Goal: Information Seeking & Learning: Learn about a topic

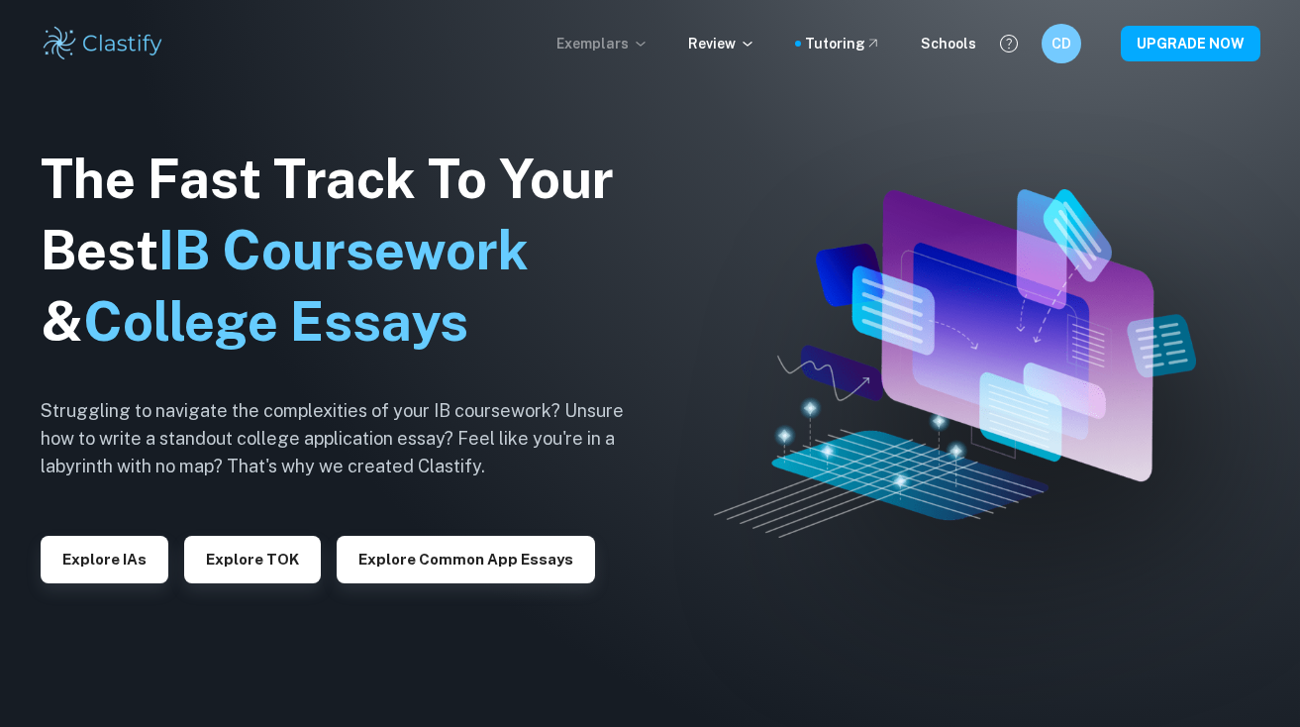
click at [632, 47] on p "Exemplars" at bounding box center [602, 44] width 92 height 22
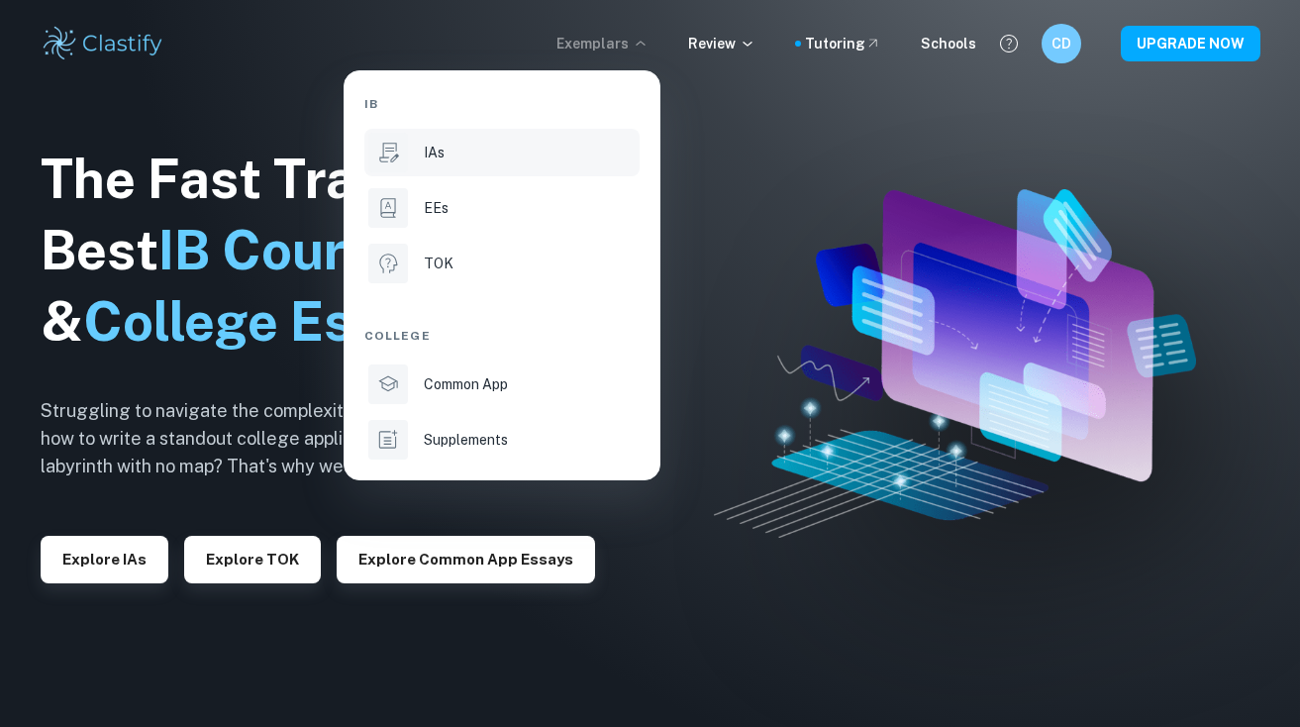
click at [451, 157] on div "IAs" at bounding box center [530, 153] width 212 height 22
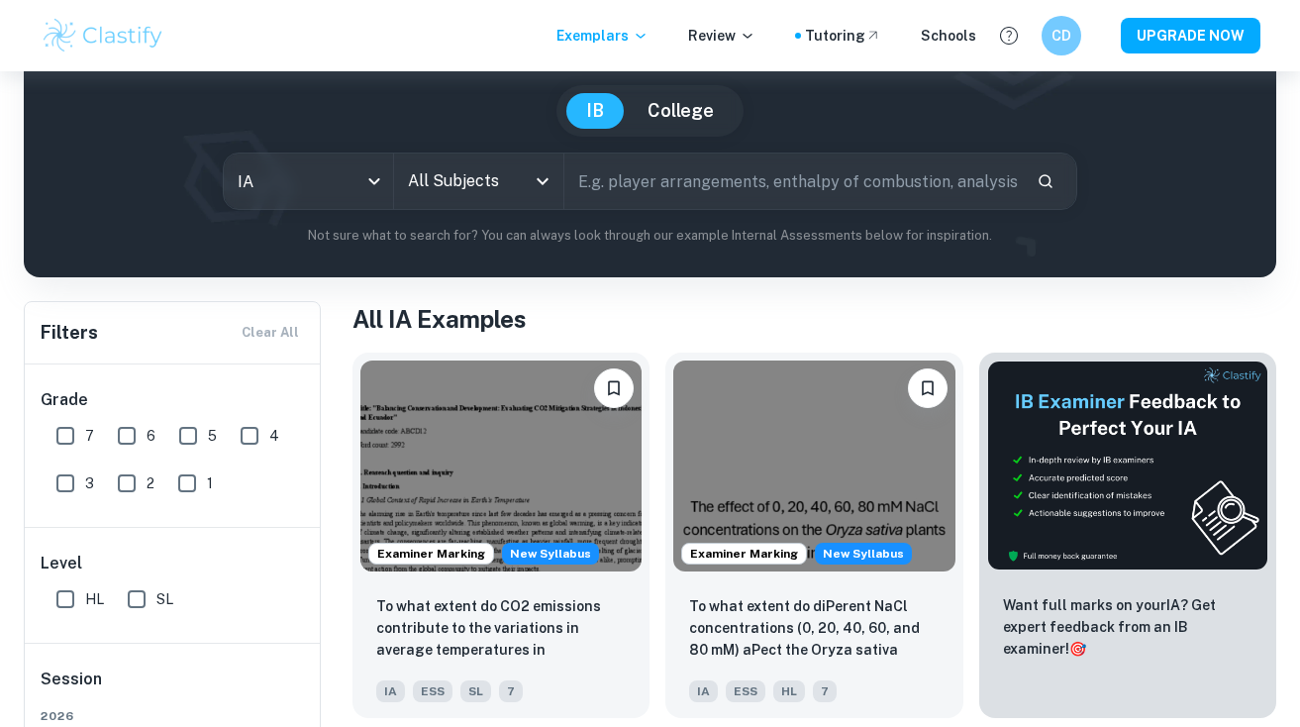
scroll to position [203, 0]
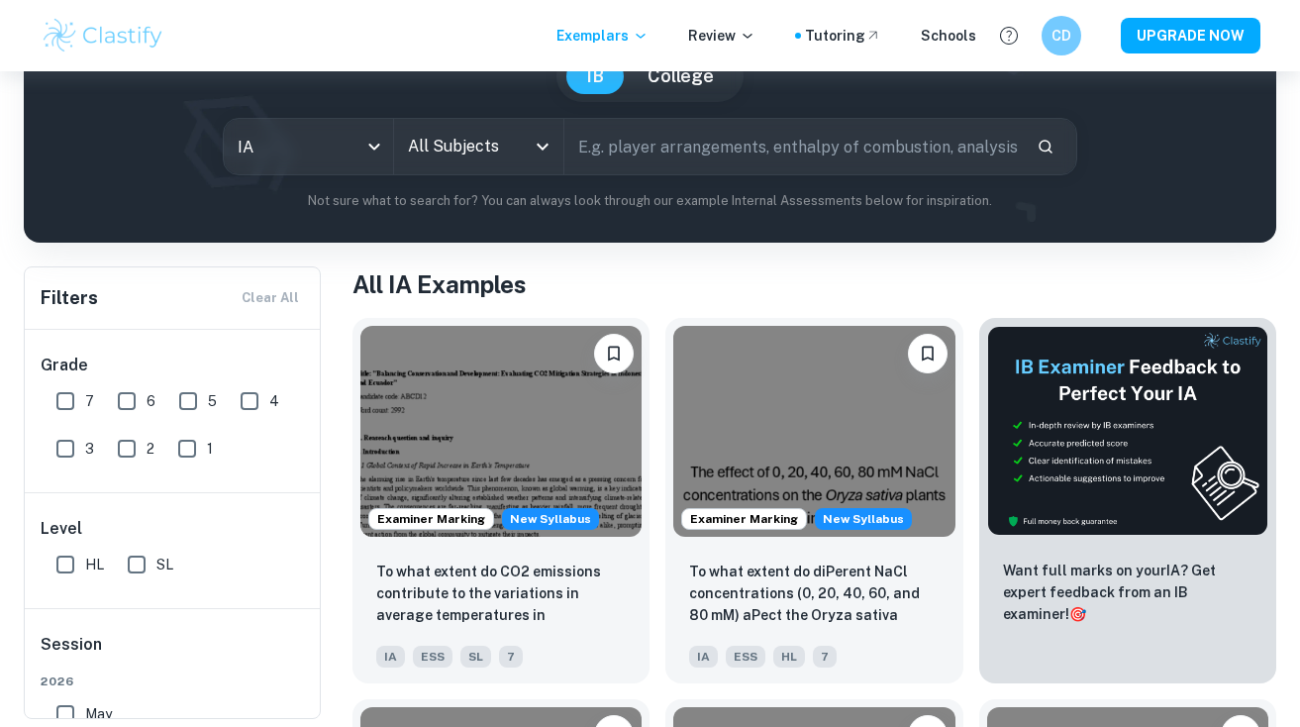
click at [485, 134] on input "All Subjects" at bounding box center [464, 147] width 122 height 38
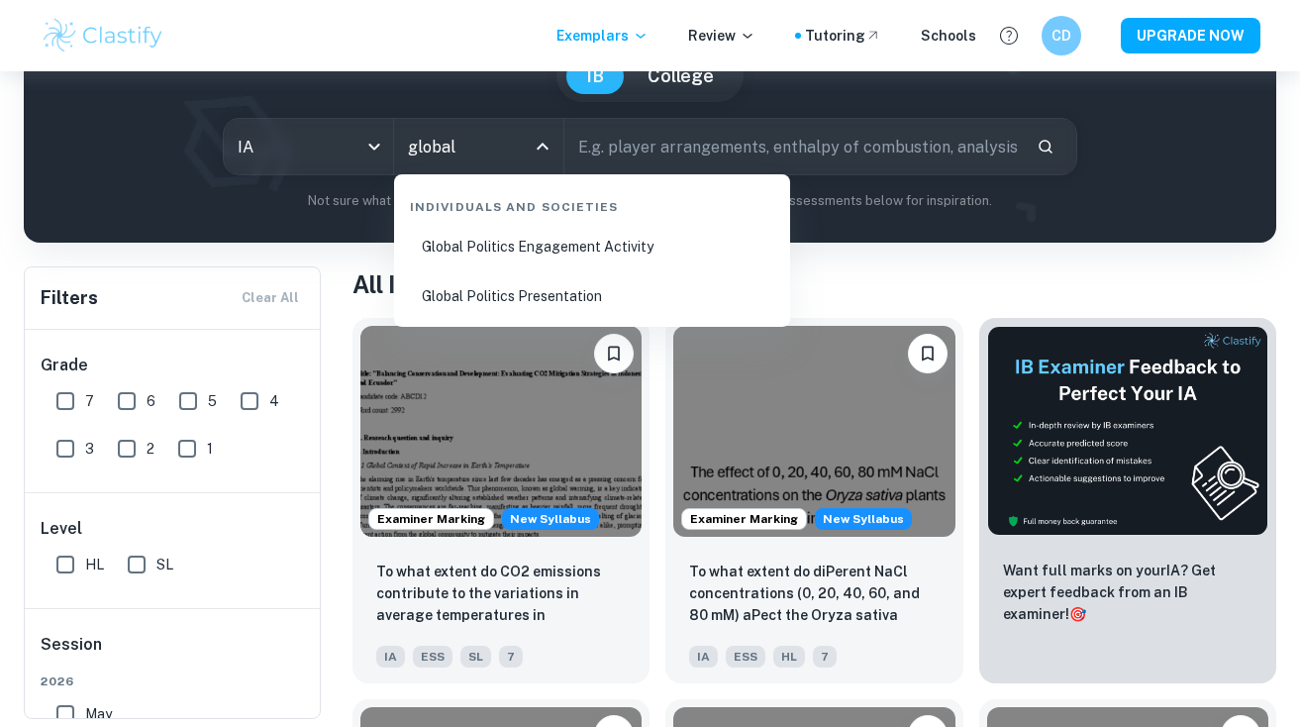
click at [530, 260] on li "Global Politics Engagement Activity" at bounding box center [592, 247] width 380 height 46
type input "Global Politics Engagement Activity"
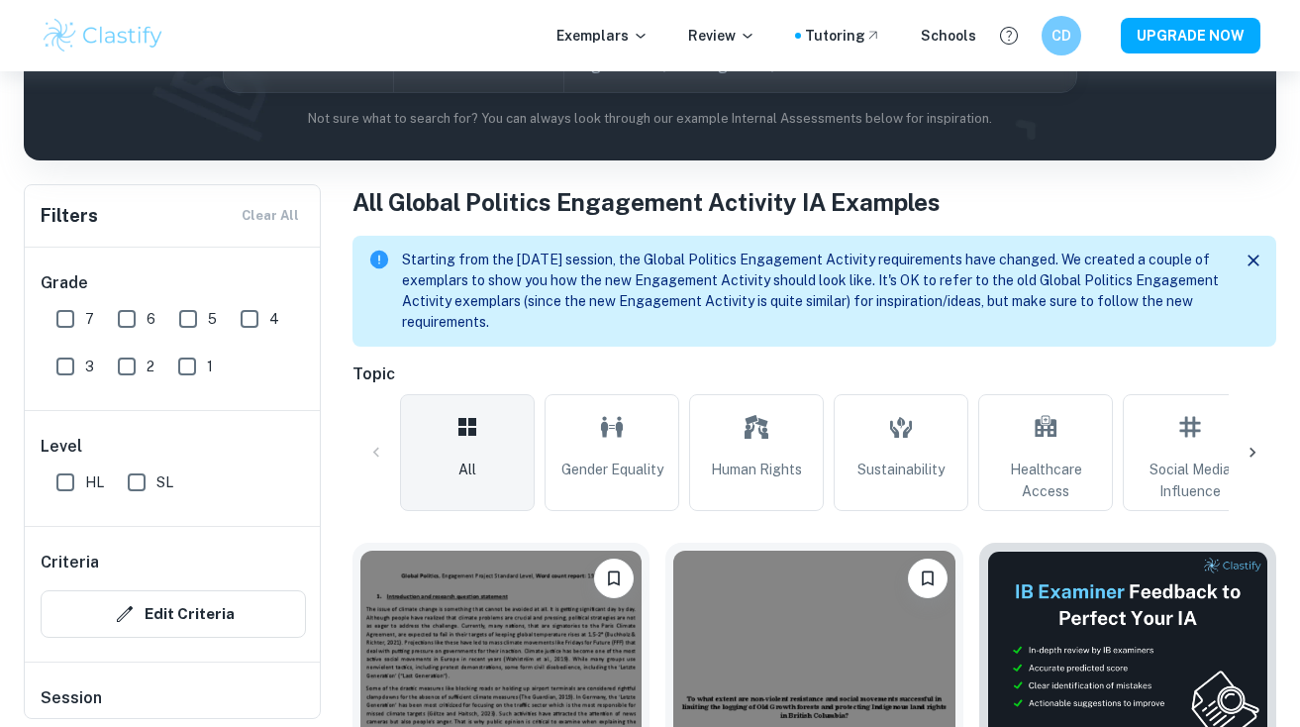
scroll to position [240, 0]
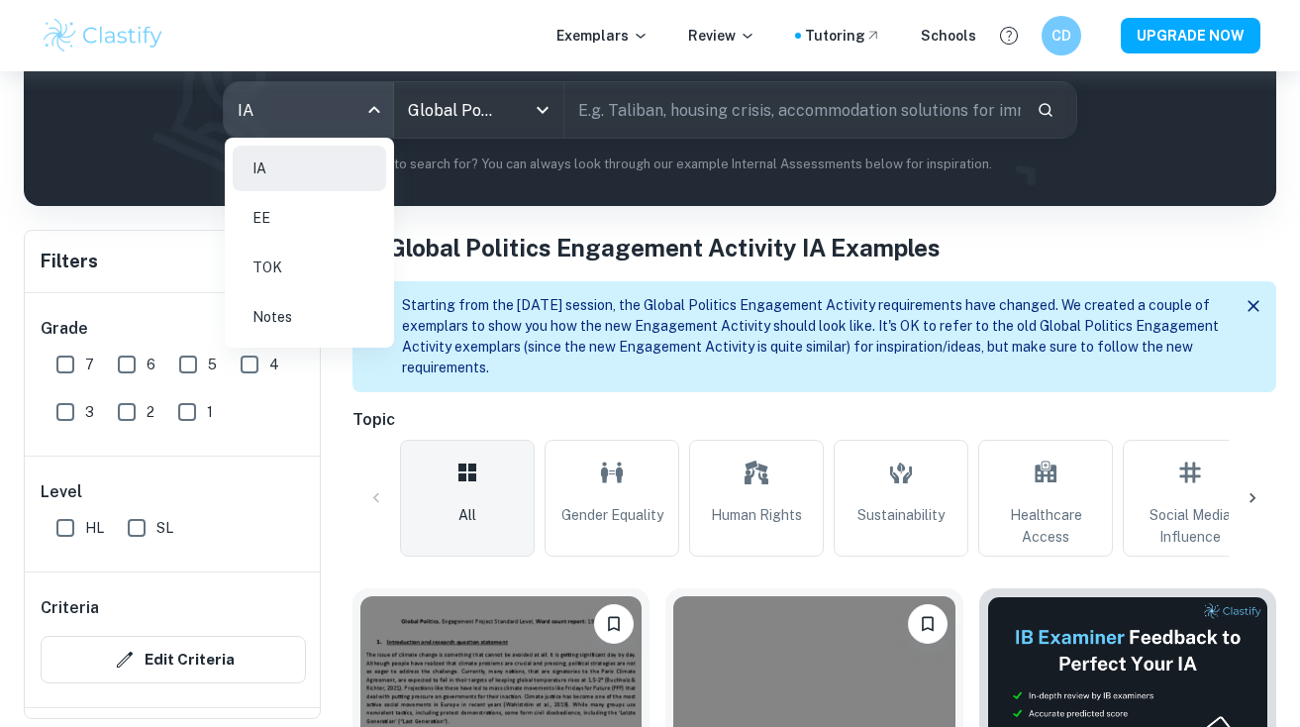
click at [336, 114] on body "We value your privacy We use cookies to enhance your browsing experience, serve…" at bounding box center [650, 195] width 1300 height 727
click at [312, 159] on li "IA" at bounding box center [309, 169] width 153 height 46
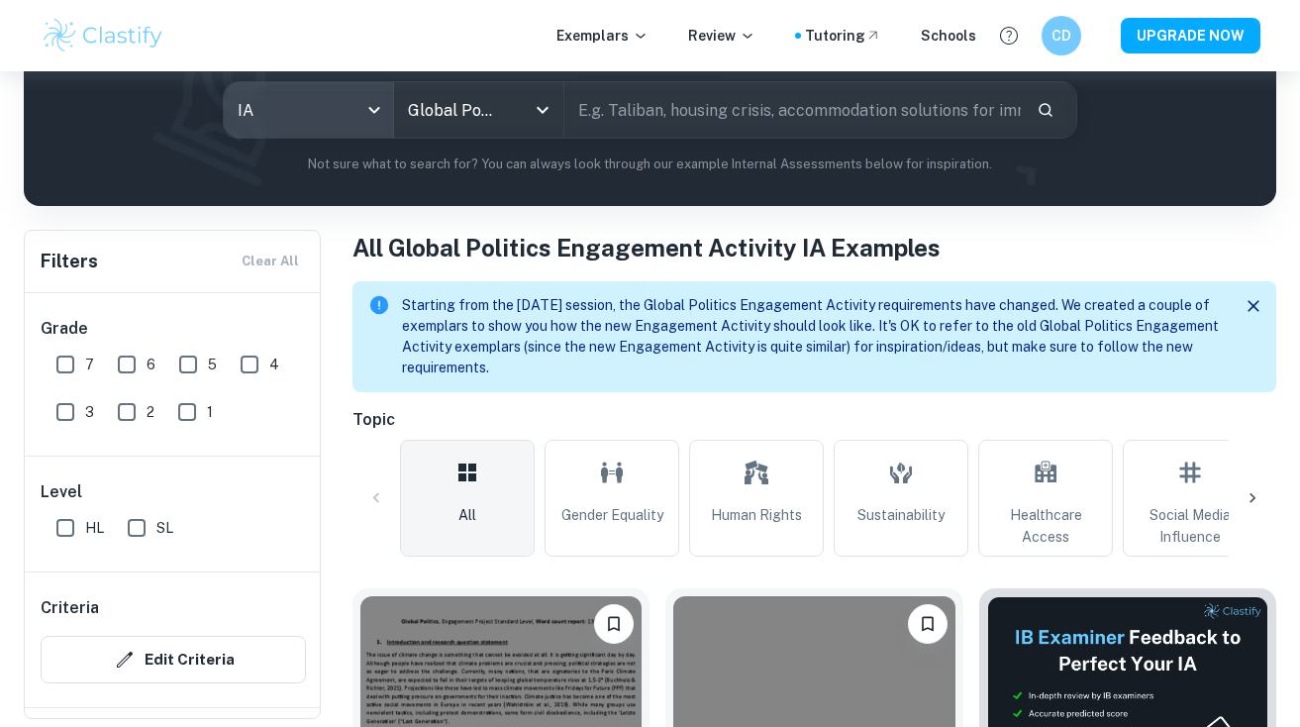
click at [605, 119] on input "text" at bounding box center [792, 109] width 456 height 55
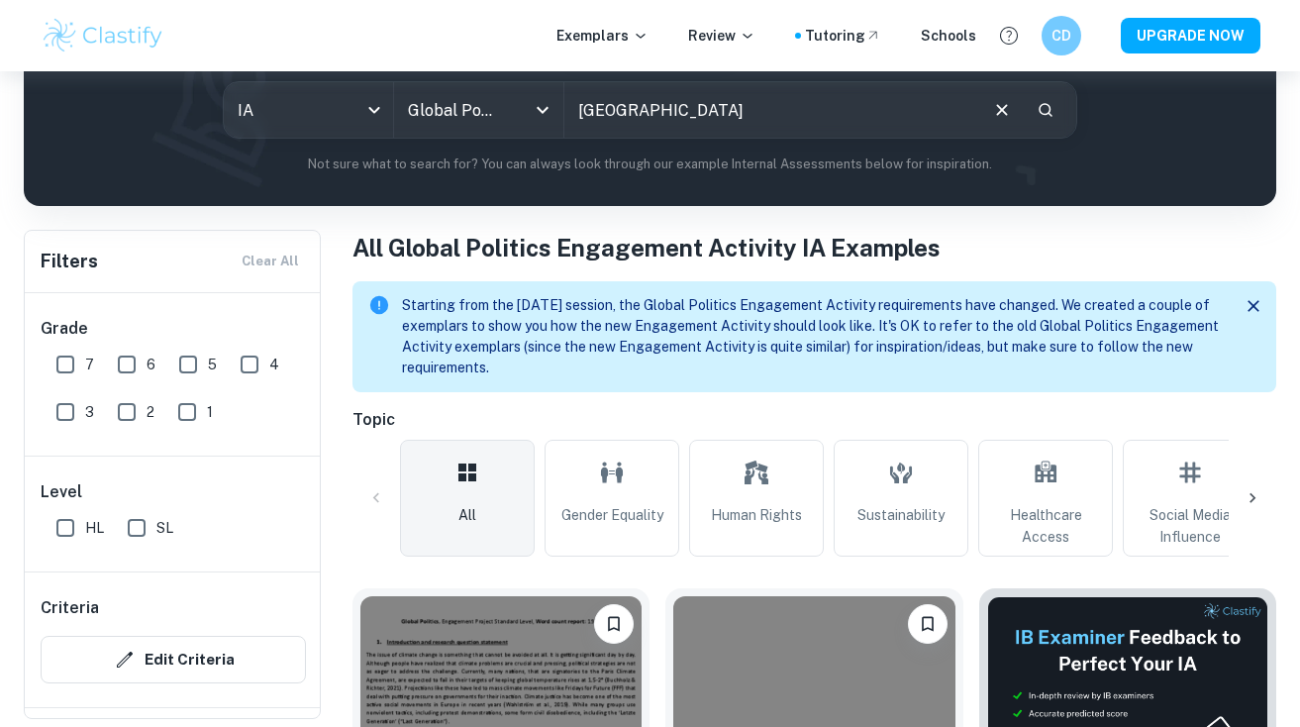
type input "[GEOGRAPHIC_DATA]"
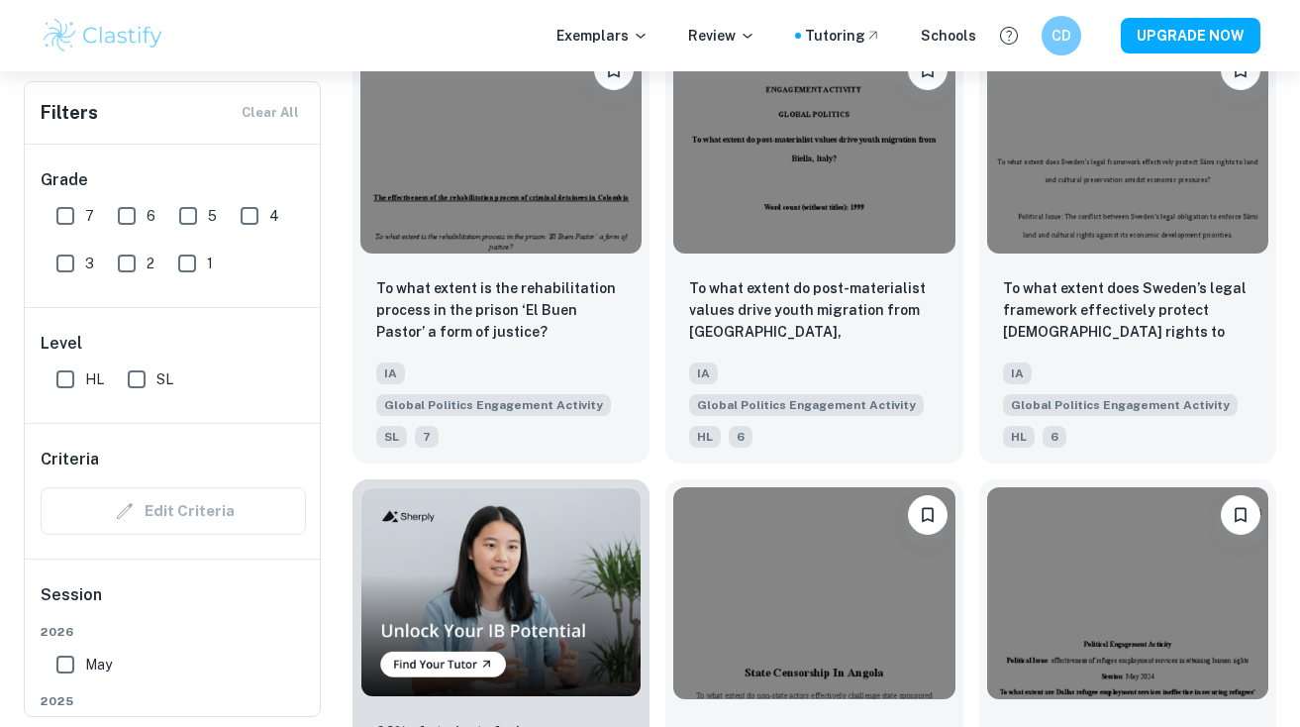
scroll to position [1260, 0]
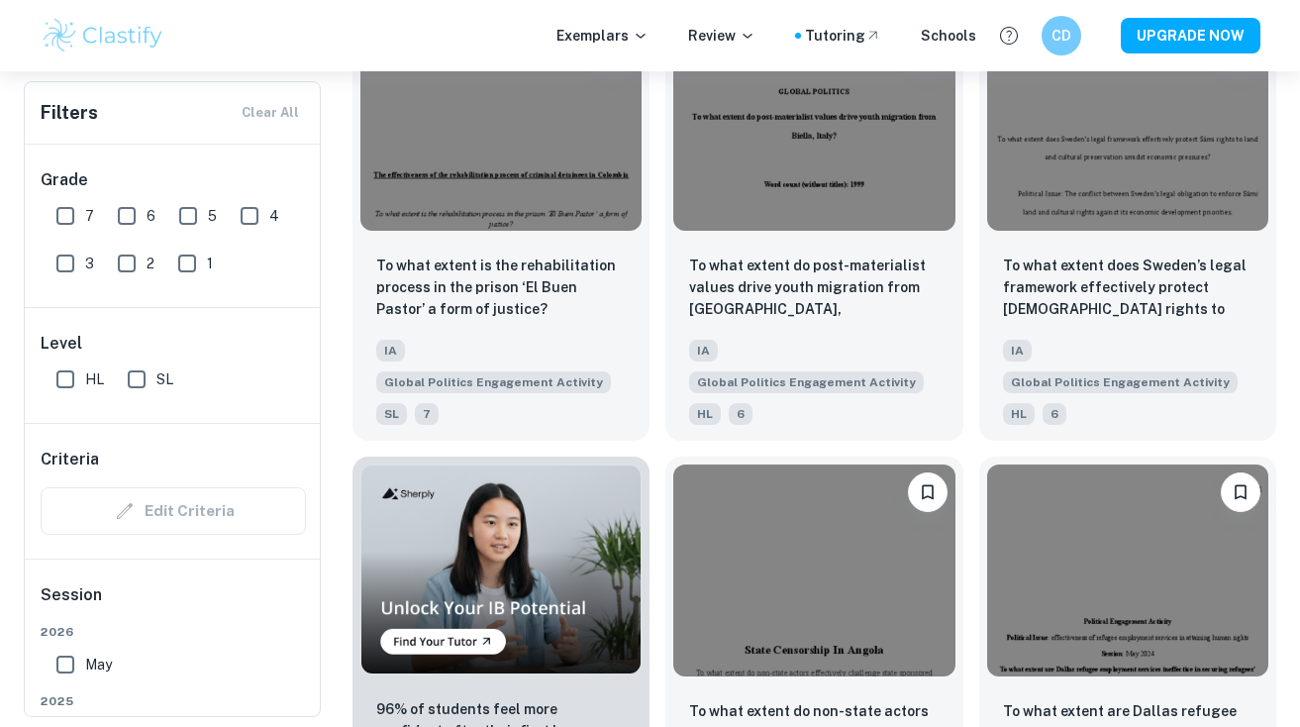
click at [61, 384] on input "HL" at bounding box center [66, 379] width 40 height 40
checkbox input "true"
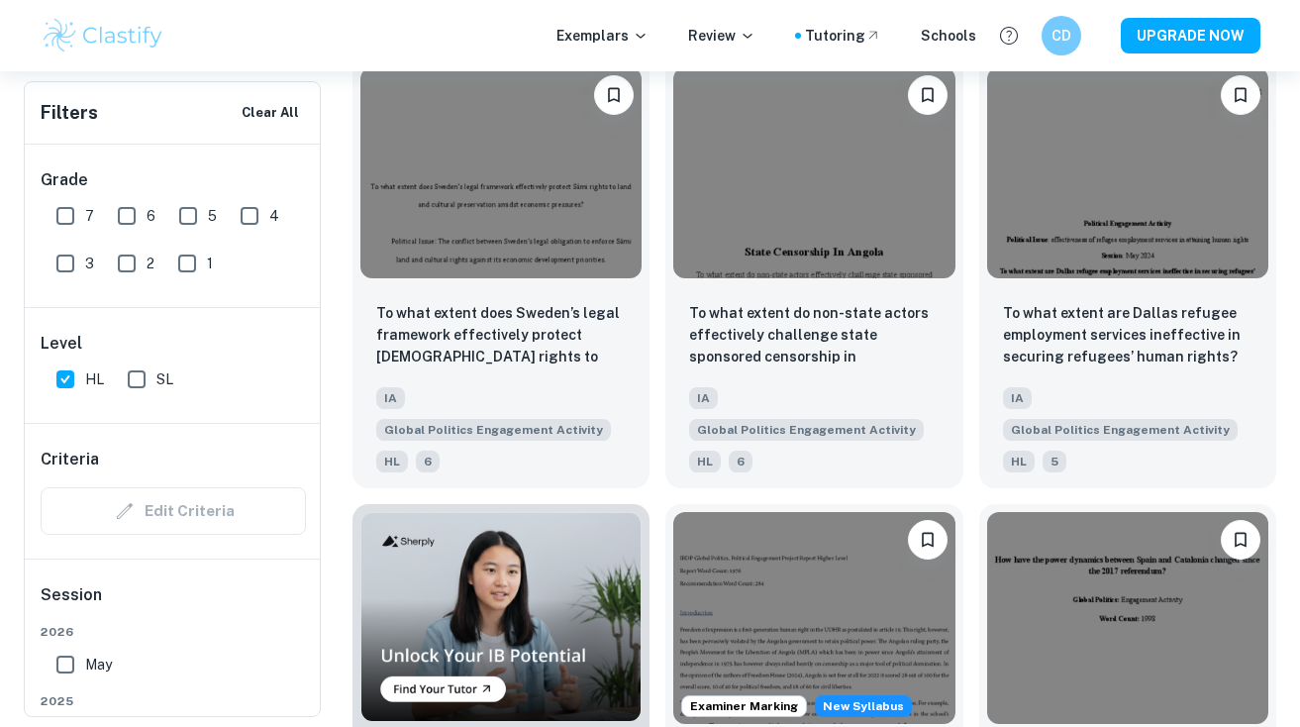
click at [77, 234] on input "7" at bounding box center [66, 216] width 40 height 40
checkbox input "true"
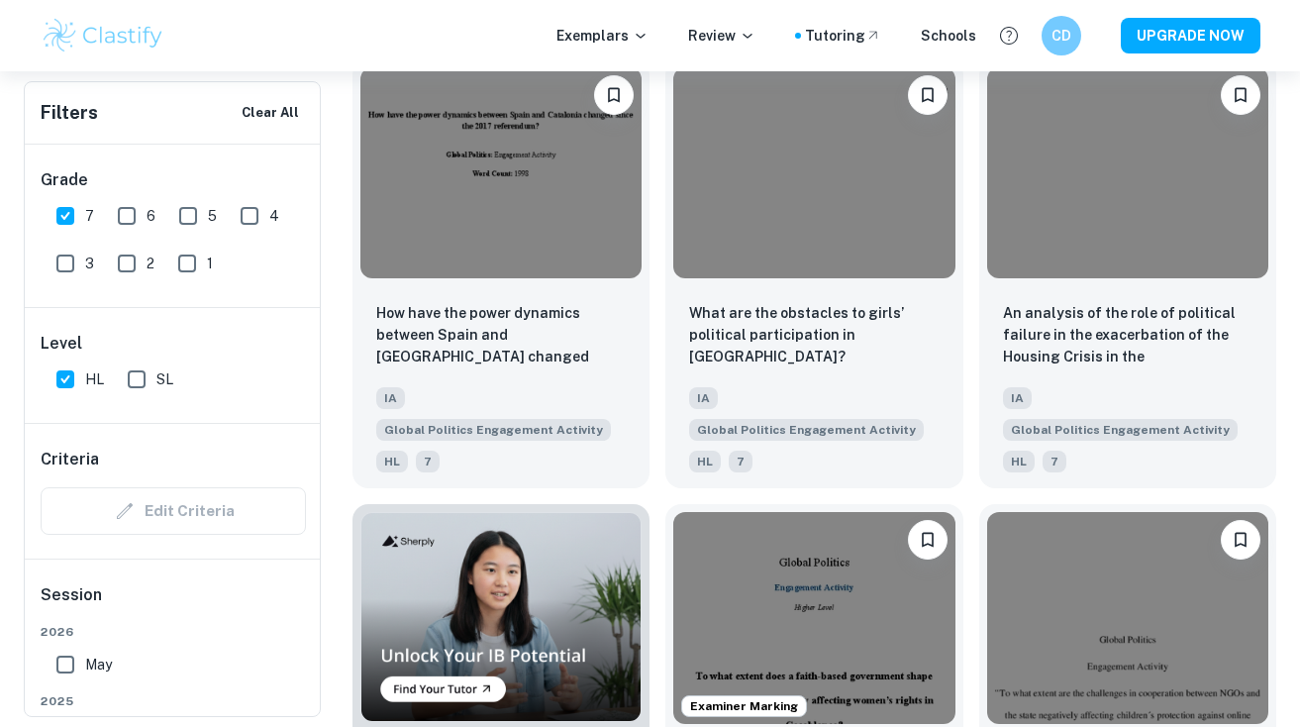
click at [121, 223] on input "6" at bounding box center [127, 216] width 40 height 40
checkbox input "true"
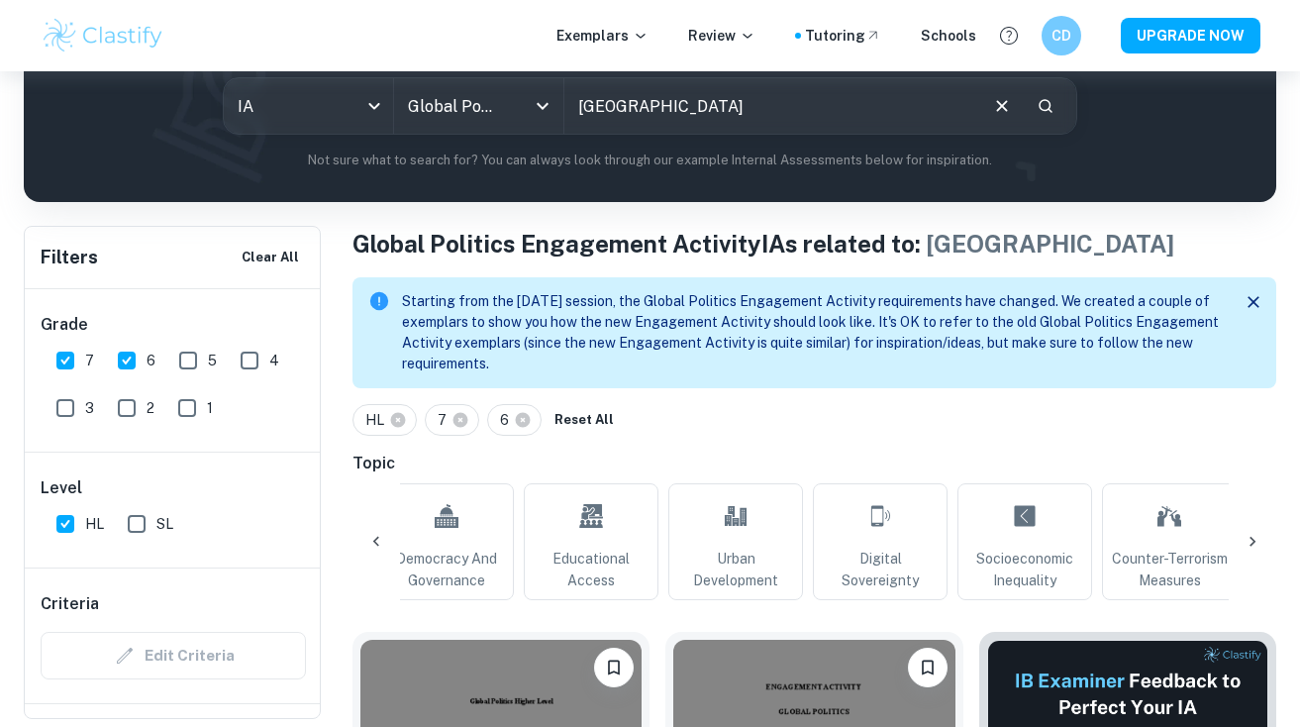
scroll to position [0, 2197]
